Goal: Information Seeking & Learning: Learn about a topic

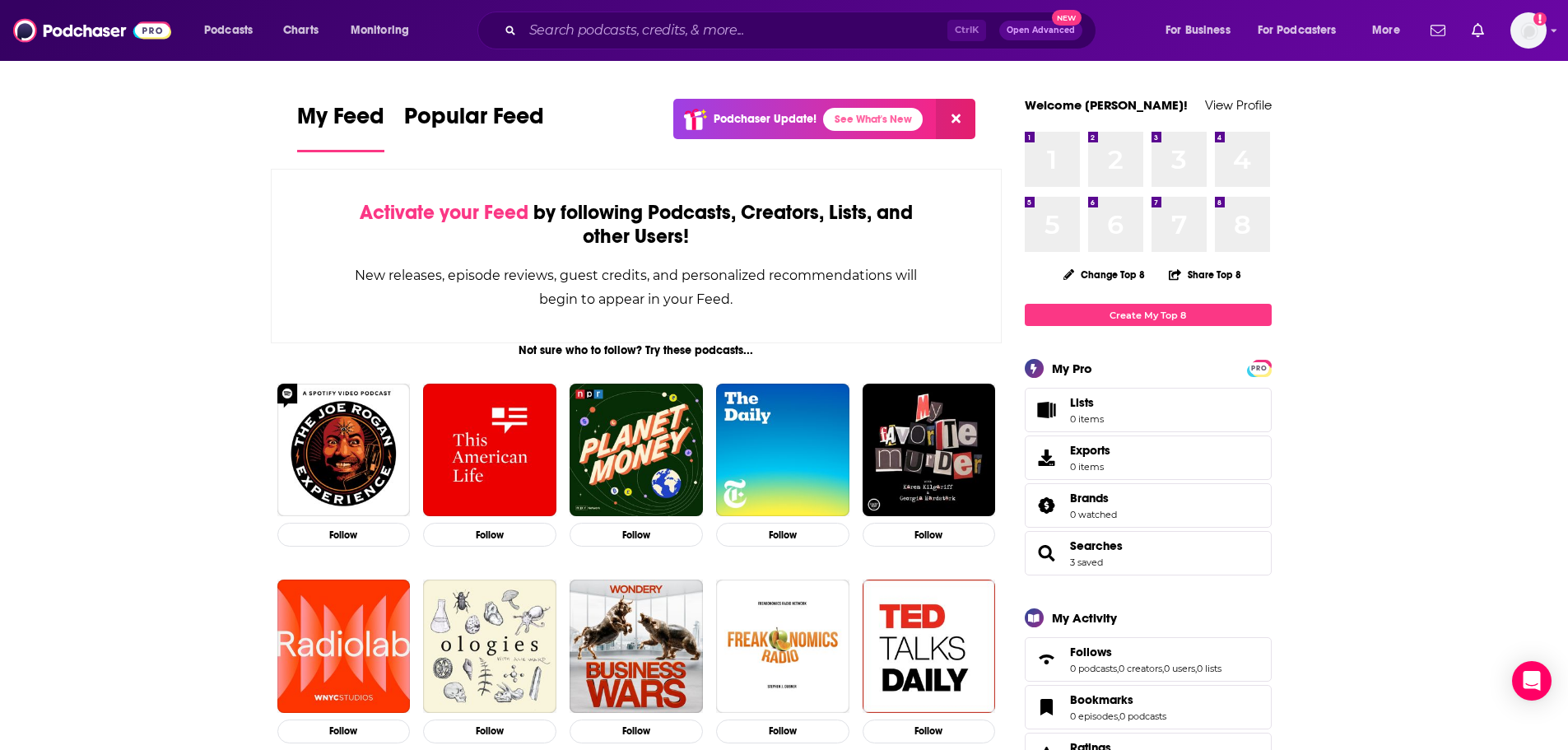
click at [586, 30] on input "Search podcasts, credits, & more..." at bounding box center [735, 30] width 425 height 26
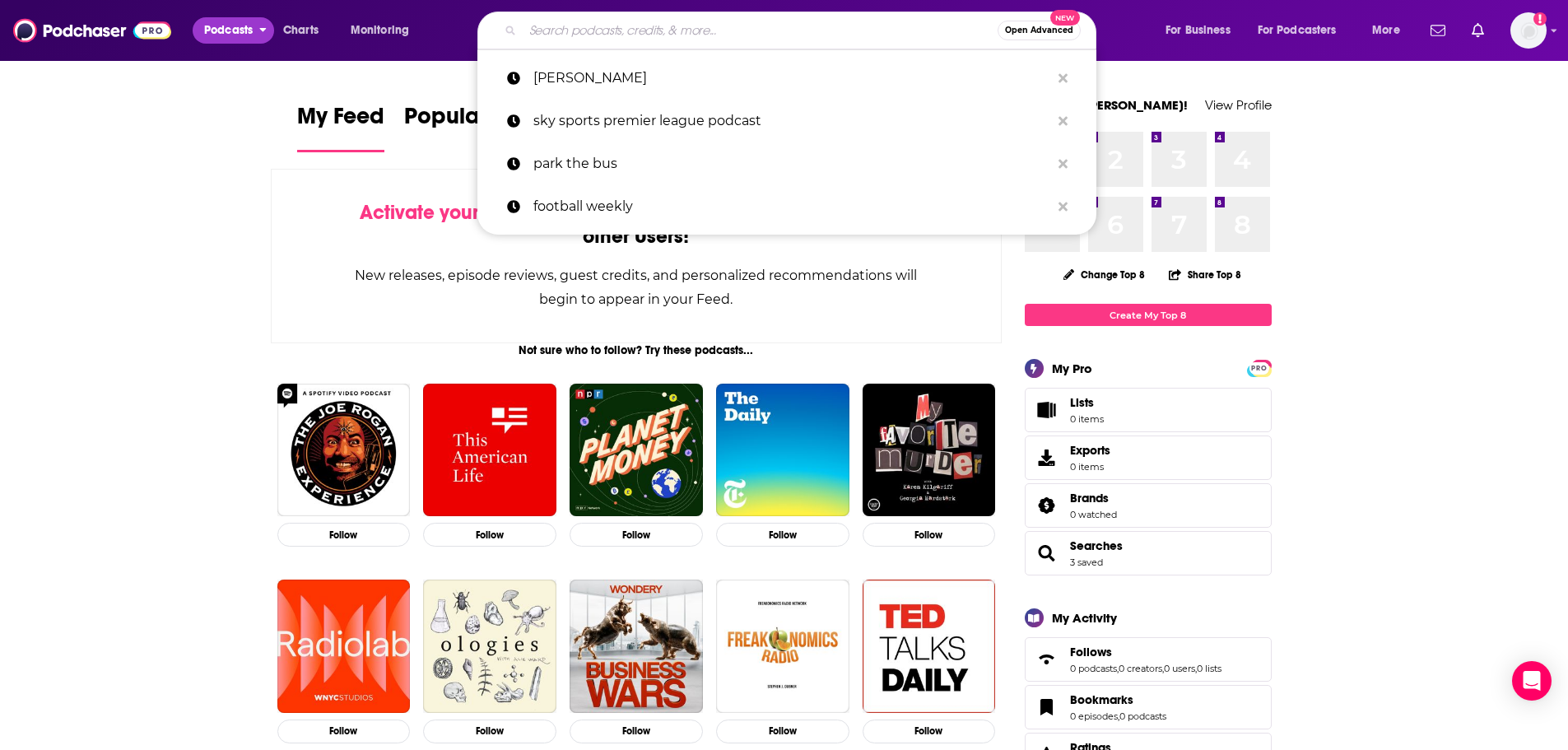
click at [242, 37] on span "Podcasts" at bounding box center [229, 30] width 49 height 23
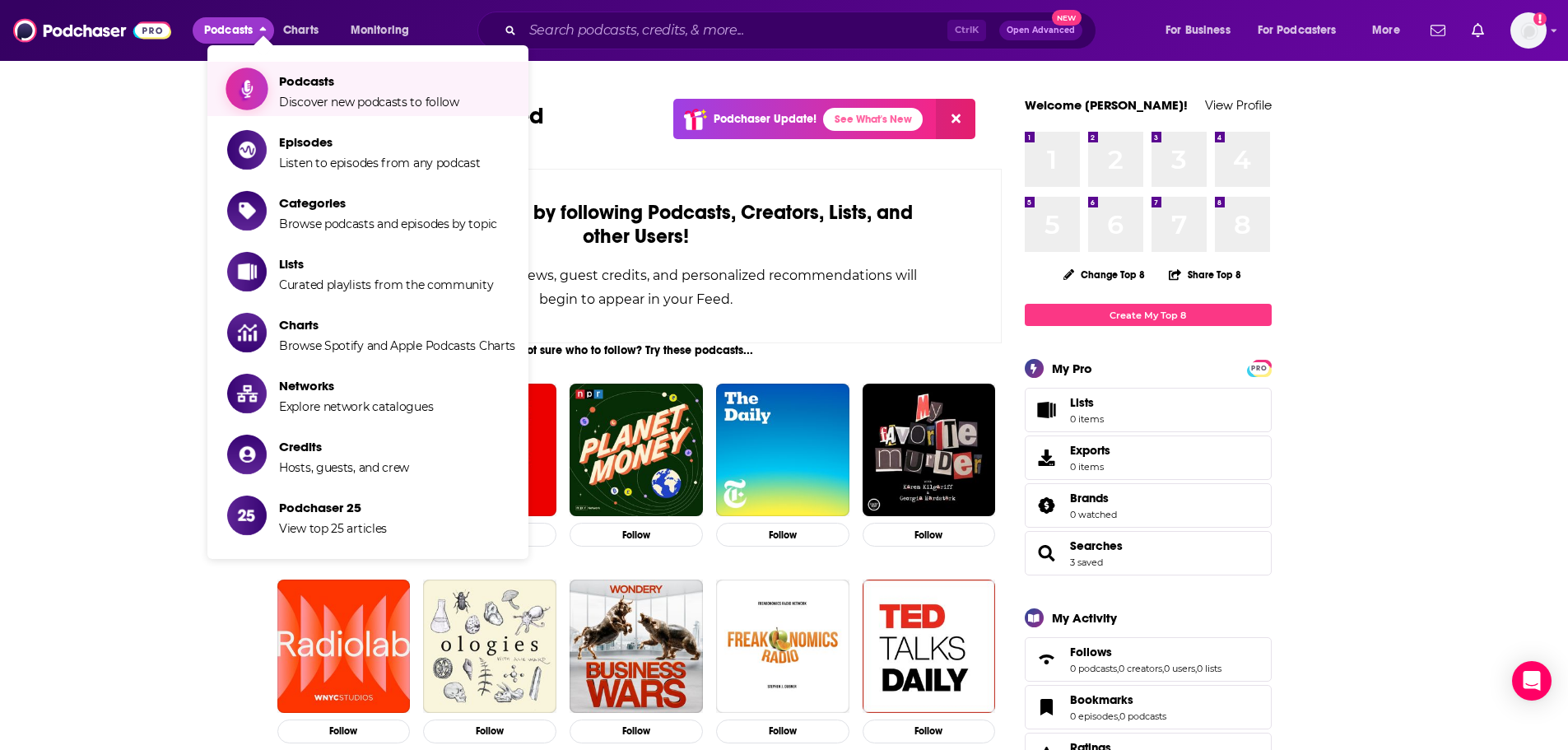
click at [345, 90] on span "Podcasts Discover new podcasts to follow" at bounding box center [368, 90] width 180 height 41
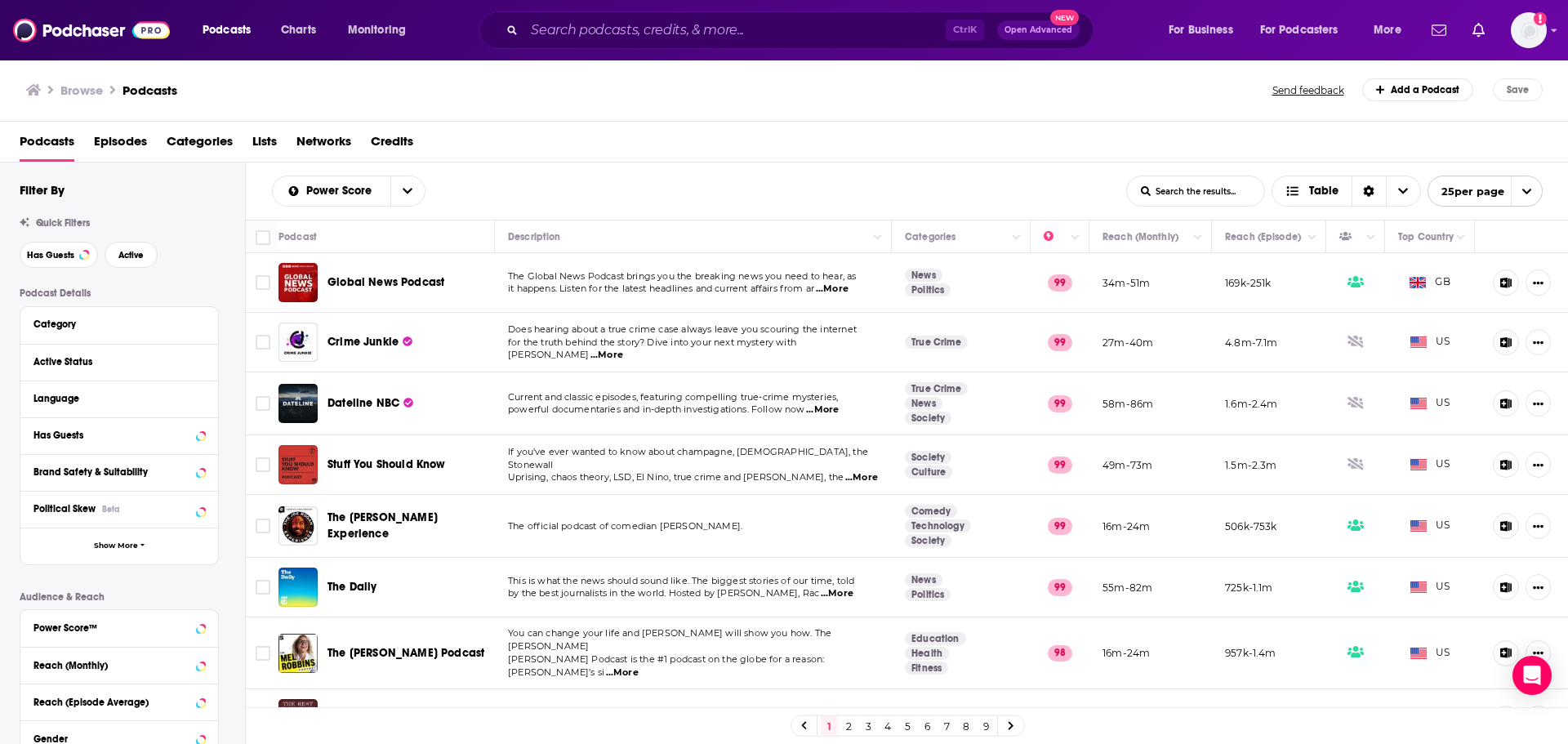
click at [379, 346] on span "Crime Junkie" at bounding box center [363, 341] width 71 height 14
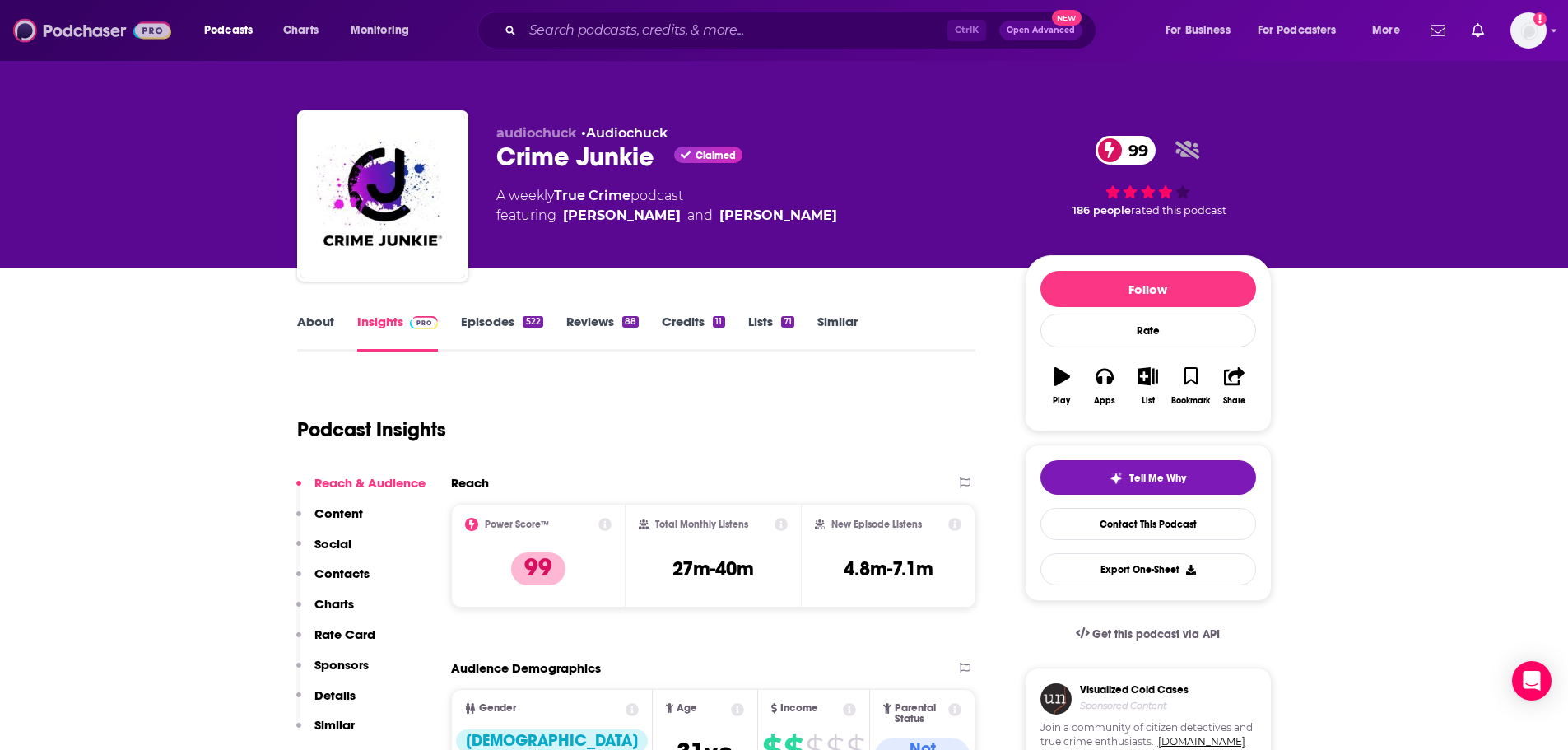
click at [98, 26] on img at bounding box center [92, 30] width 158 height 31
